Goal: Find contact information: Find contact information

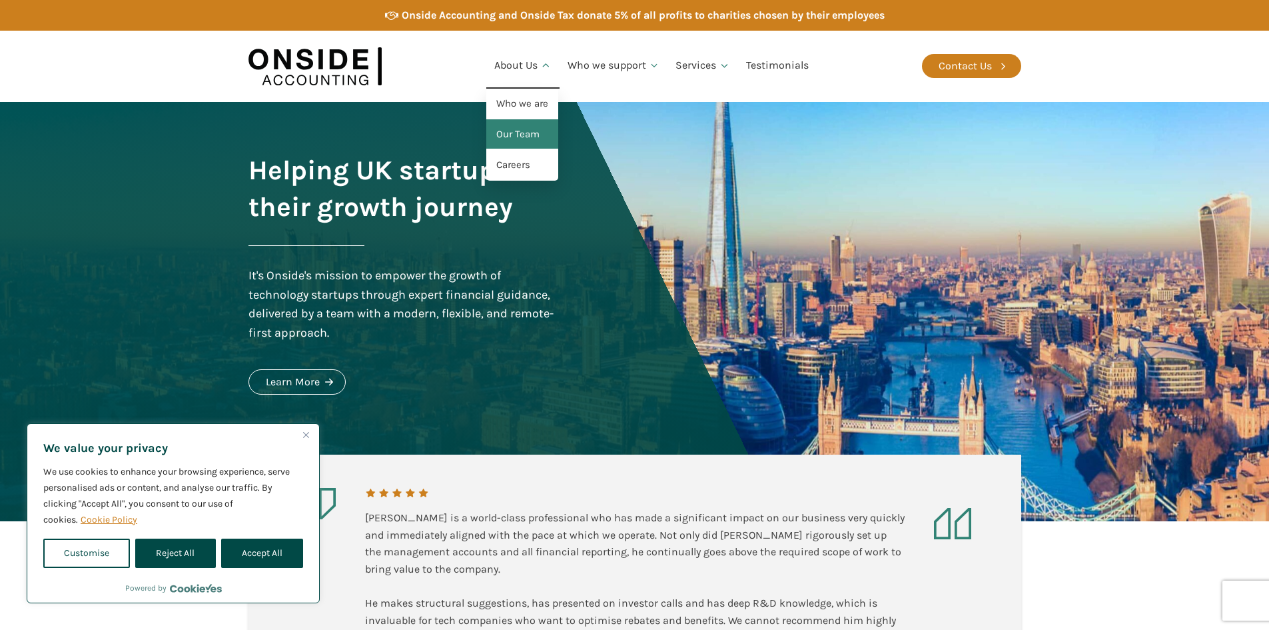
click at [526, 139] on link "Our Team" at bounding box center [522, 134] width 72 height 31
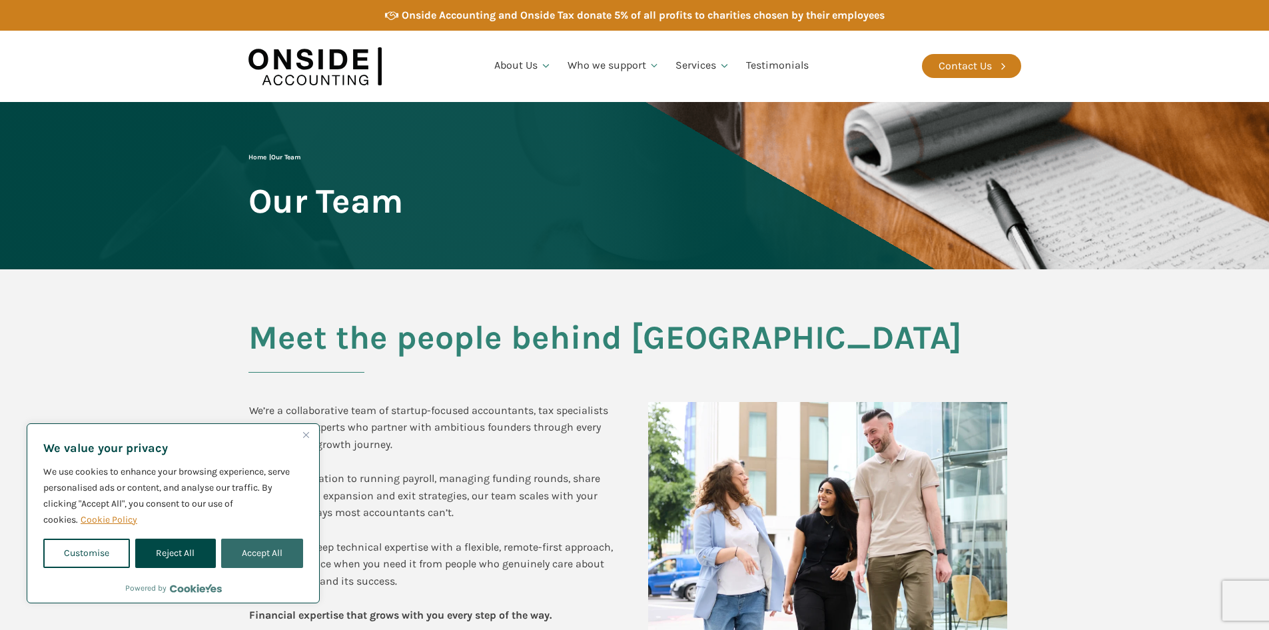
click at [272, 548] on button "Accept All" at bounding box center [262, 552] width 82 height 29
checkbox input "true"
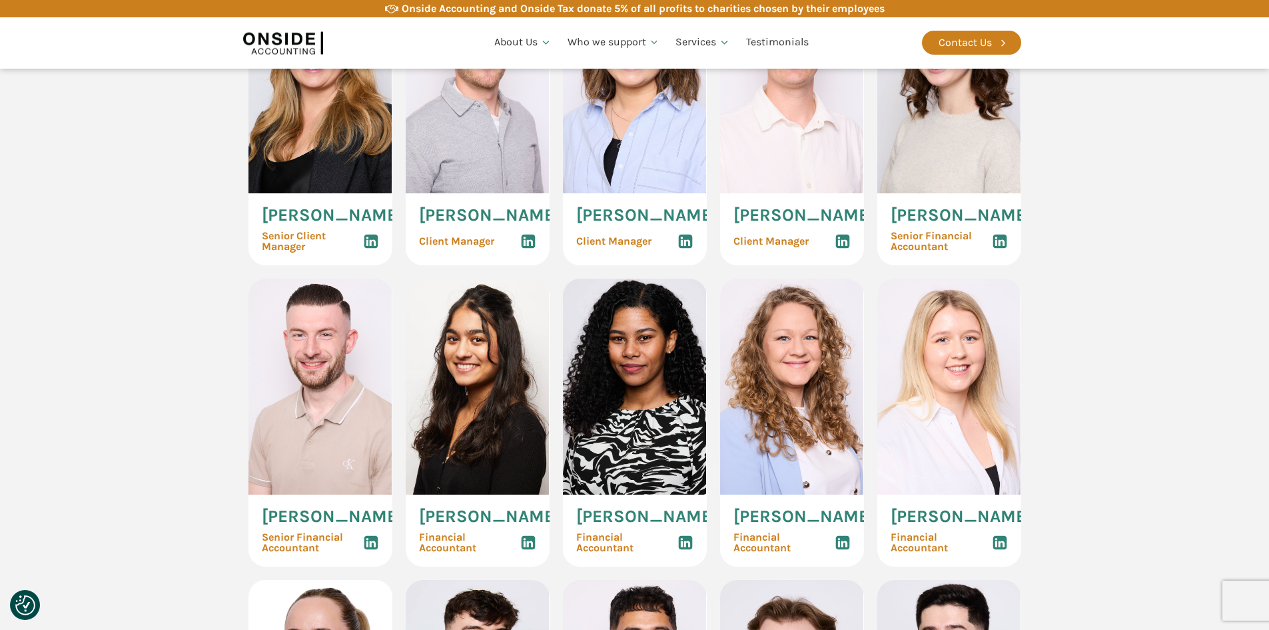
scroll to position [1532, 0]
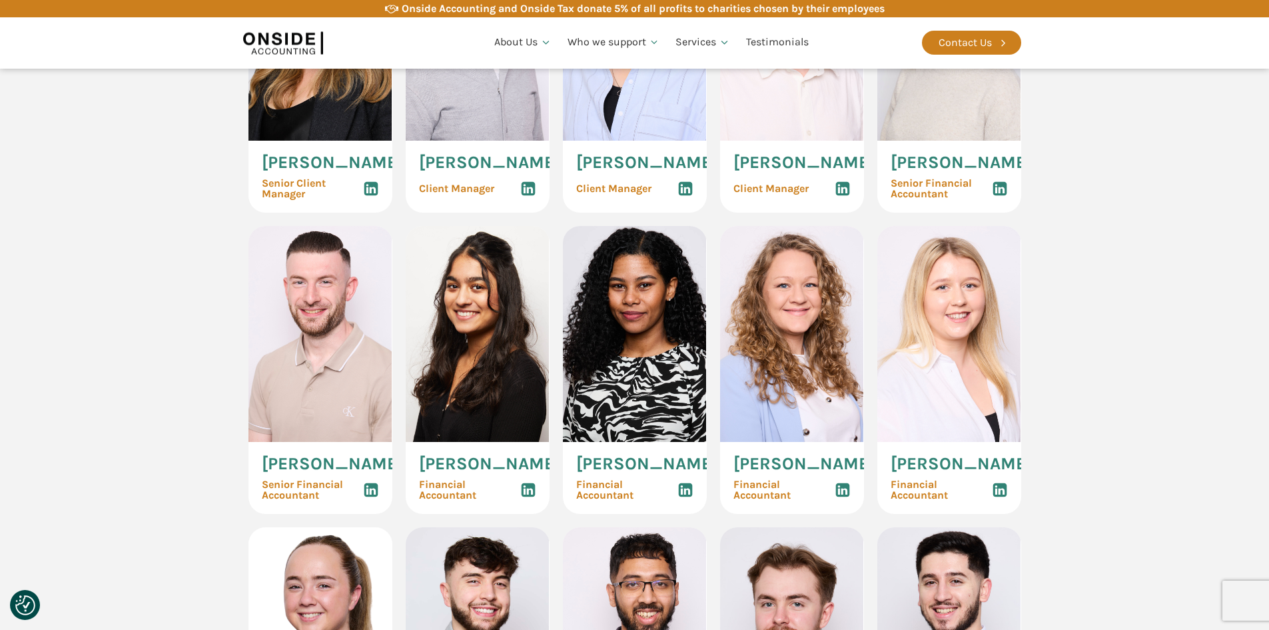
drag, startPoint x: 740, startPoint y: 512, endPoint x: 792, endPoint y: 540, distance: 59.3
click at [788, 472] on span "[PERSON_NAME]" at bounding box center [803, 463] width 141 height 17
click at [805, 472] on span "[PERSON_NAME]" at bounding box center [803, 463] width 141 height 17
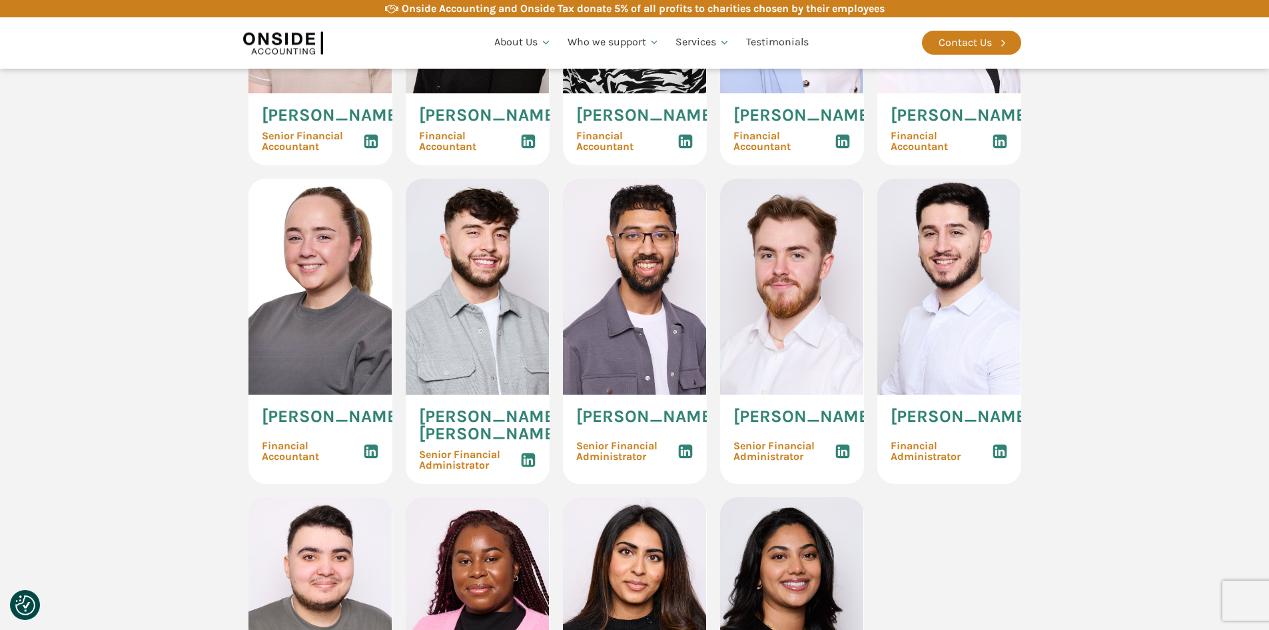
scroll to position [1665, 0]
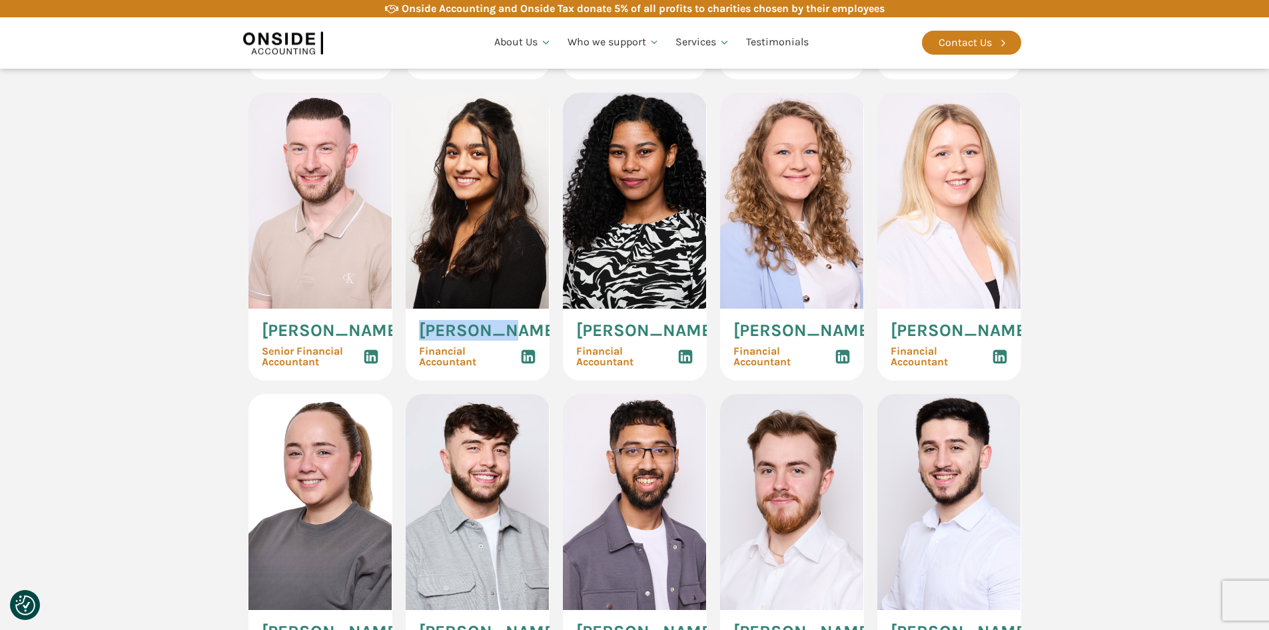
drag, startPoint x: 422, startPoint y: 370, endPoint x: 499, endPoint y: 382, distance: 78.2
click at [498, 339] on span "[PERSON_NAME]" at bounding box center [489, 330] width 141 height 17
click at [522, 380] on div "[PERSON_NAME] Financial Accountant" at bounding box center [478, 344] width 144 height 72
drag, startPoint x: 522, startPoint y: 376, endPoint x: 428, endPoint y: 372, distance: 94.7
click at [428, 372] on div "[PERSON_NAME] Financial Accountant" at bounding box center [478, 344] width 144 height 72
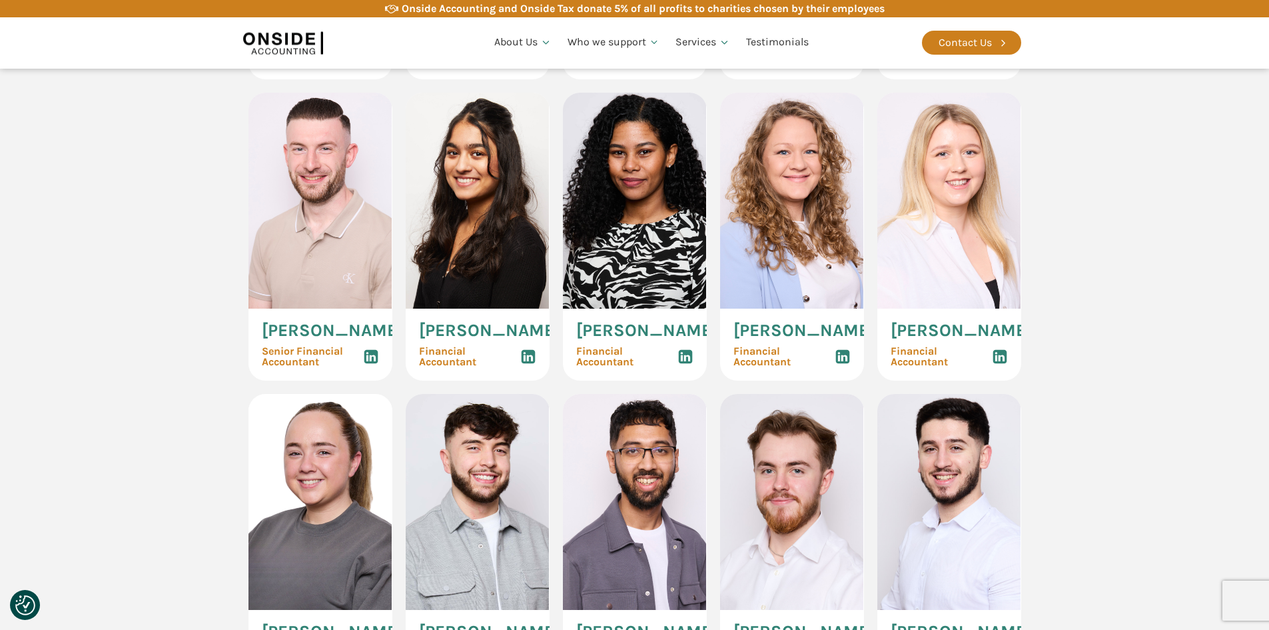
click at [423, 339] on span "[PERSON_NAME]" at bounding box center [489, 330] width 141 height 17
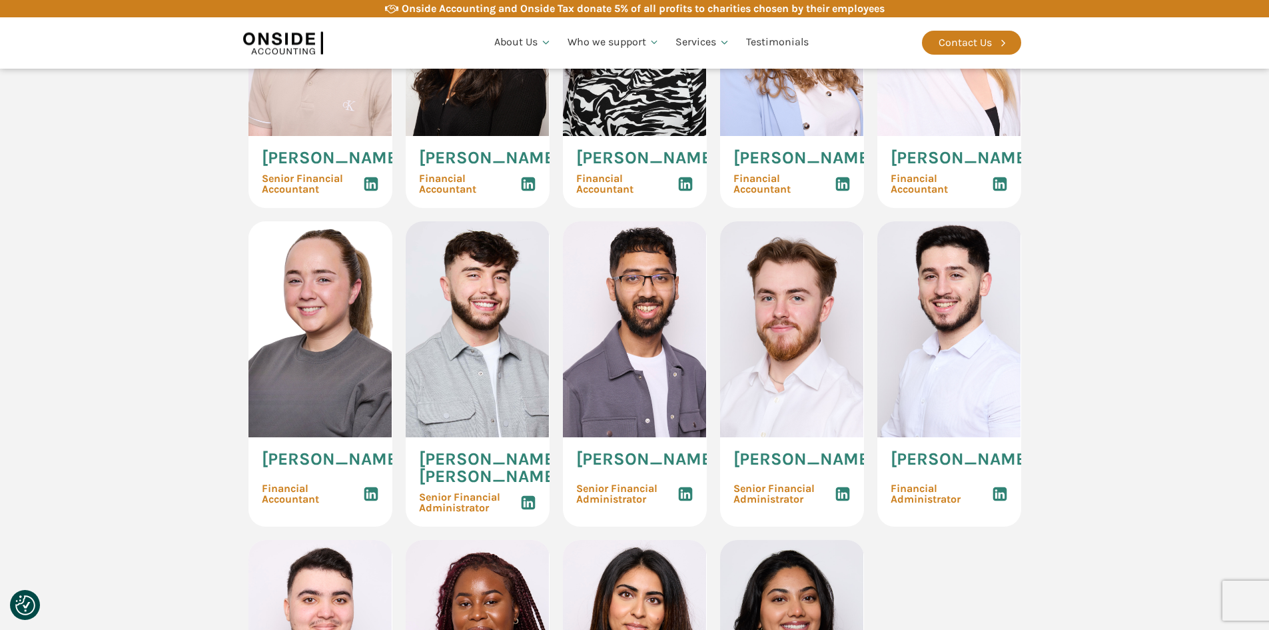
scroll to position [1998, 0]
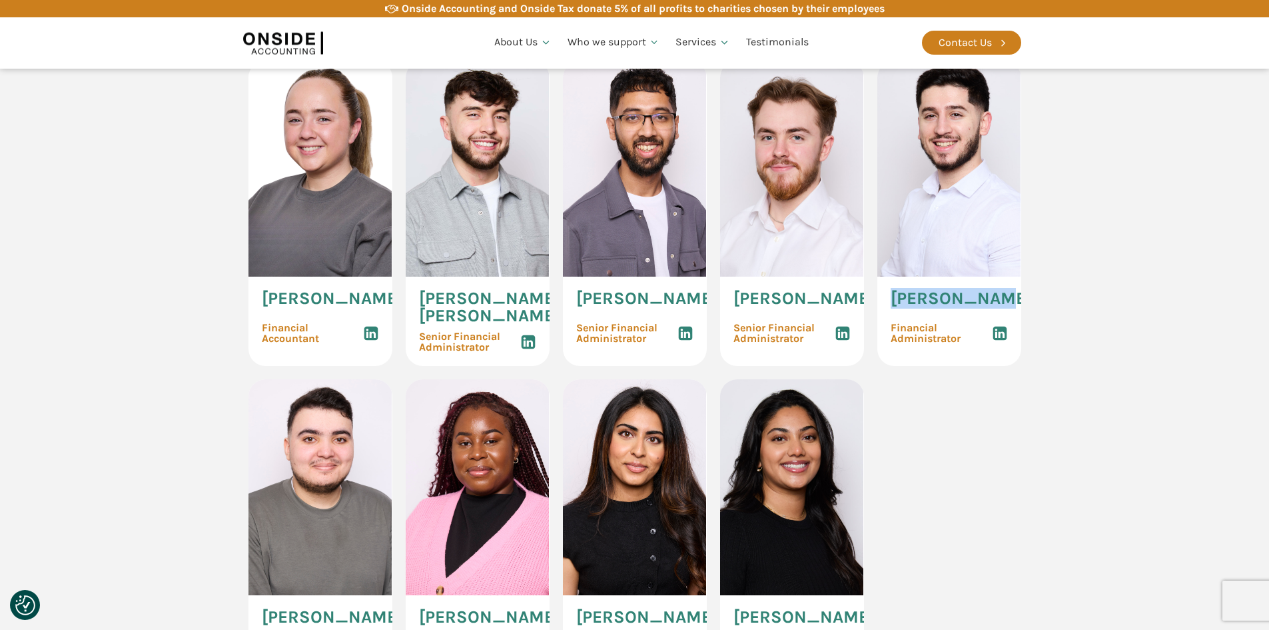
drag, startPoint x: 891, startPoint y: 381, endPoint x: 999, endPoint y: 386, distance: 108.7
click at [999, 307] on span "[PERSON_NAME]" at bounding box center [961, 298] width 141 height 17
click at [1003, 366] on div "[PERSON_NAME] Financial Administrator" at bounding box center [949, 320] width 144 height 89
drag, startPoint x: 1003, startPoint y: 382, endPoint x: 899, endPoint y: 367, distance: 104.4
click at [899, 366] on div "[PERSON_NAME] Financial Administrator" at bounding box center [949, 320] width 144 height 89
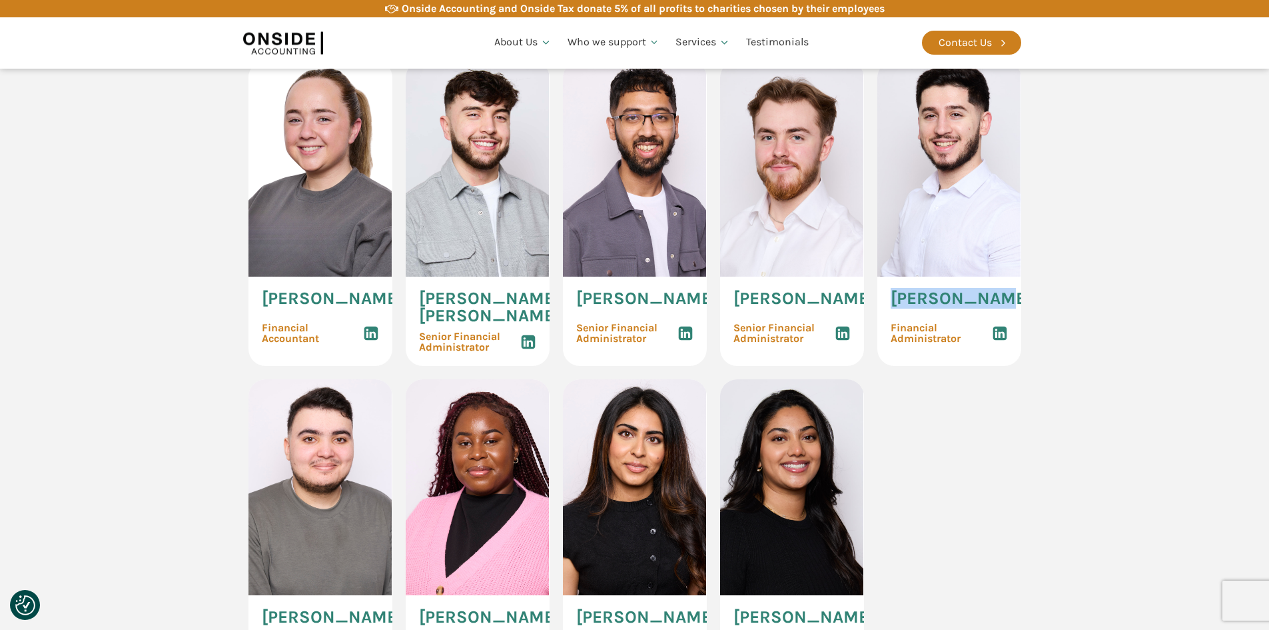
copy span "[PERSON_NAME]"
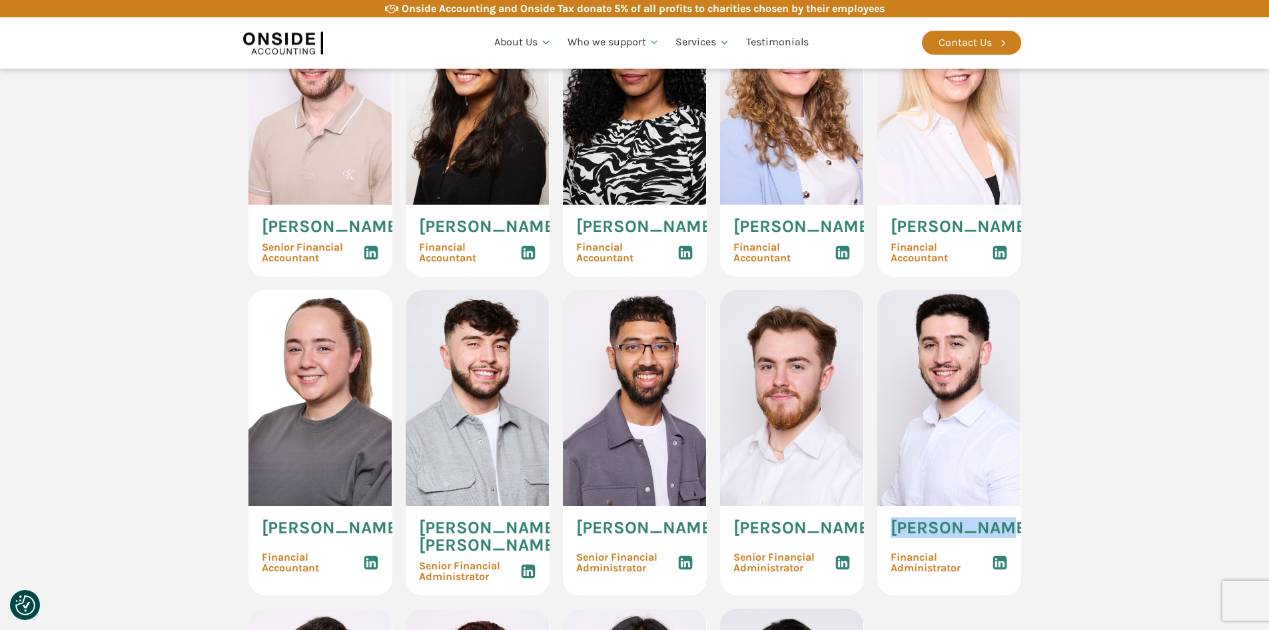
scroll to position [1932, 0]
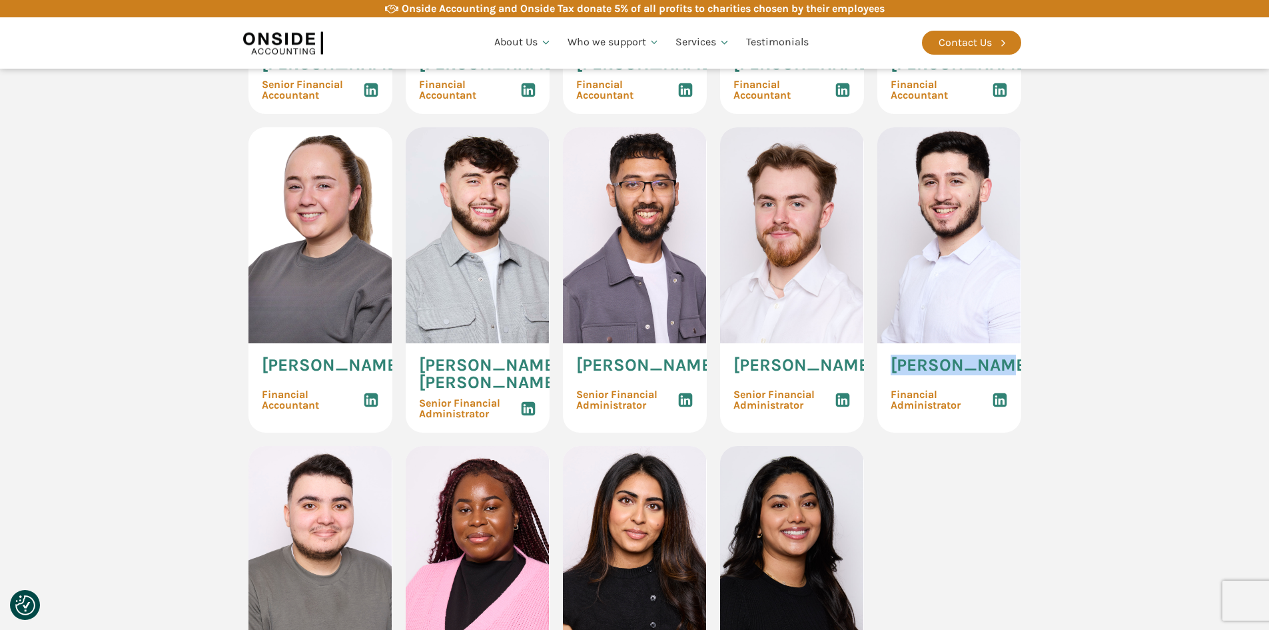
click at [951, 374] on span "[PERSON_NAME]" at bounding box center [961, 364] width 141 height 17
drag, startPoint x: 574, startPoint y: 441, endPoint x: 667, endPoint y: 472, distance: 98.2
click at [667, 432] on div "[PERSON_NAME] Senior Financial Administrator" at bounding box center [635, 387] width 144 height 89
copy span "[PERSON_NAME]"
click at [909, 374] on span "[PERSON_NAME]" at bounding box center [961, 364] width 141 height 17
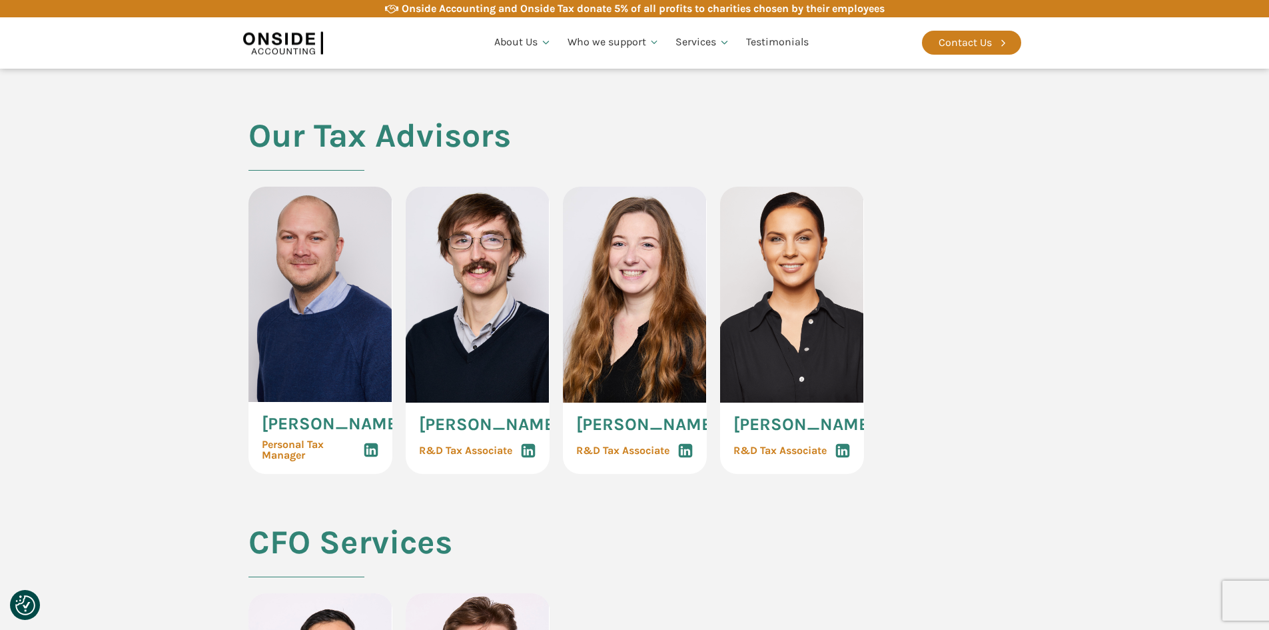
scroll to position [2665, 0]
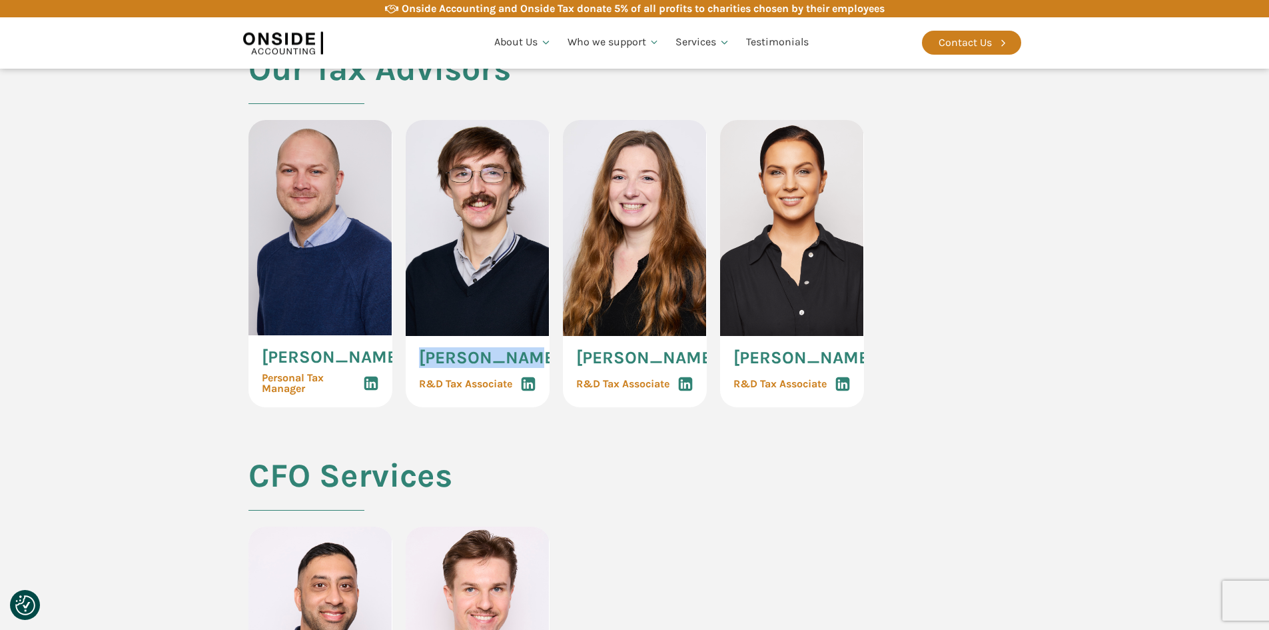
drag, startPoint x: 420, startPoint y: 456, endPoint x: 524, endPoint y: 461, distance: 104.1
click at [524, 408] on div "[PERSON_NAME] R&D Tax Associate" at bounding box center [478, 372] width 144 height 72
copy span "[PERSON_NAME]"
